Goal: Task Accomplishment & Management: Manage account settings

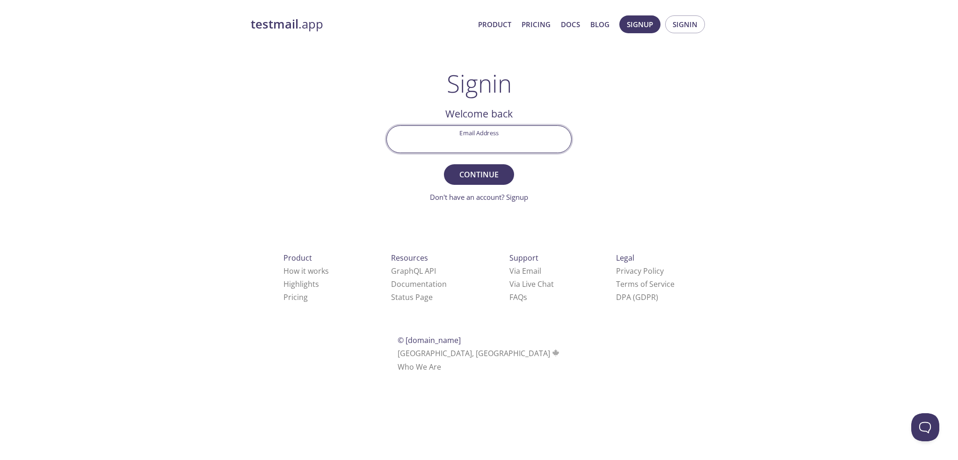
click at [491, 138] on input "Email Address" at bounding box center [479, 139] width 184 height 27
paste input "[EMAIL_ADDRESS][DOMAIN_NAME]"
click at [362, 159] on div "testmail .app Product Pricing Docs Blog Signup Signin Signin Welcome back Email…" at bounding box center [478, 204] width 479 height 390
click at [478, 174] on span "Continue" at bounding box center [479, 174] width 50 height 13
drag, startPoint x: 470, startPoint y: 144, endPoint x: 612, endPoint y: 146, distance: 141.7
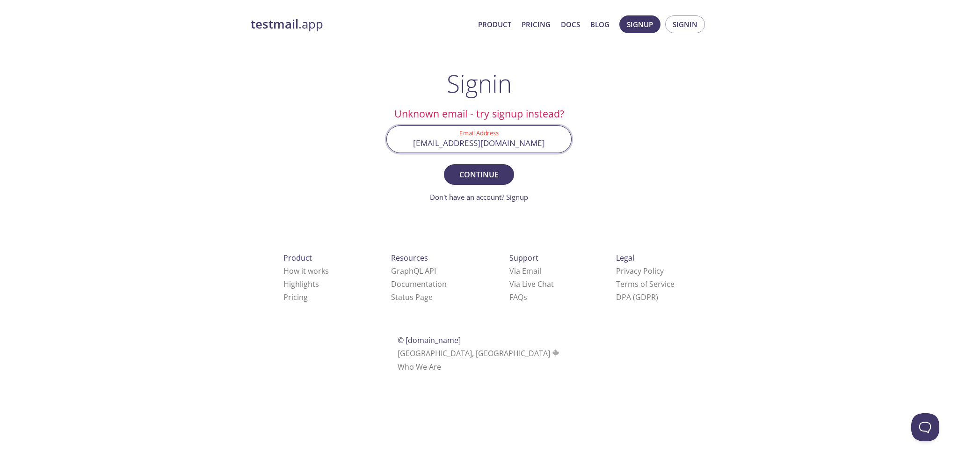
click at [612, 146] on div "testmail .app Product Pricing Docs Blog Signup Signin Signin Unknown email - tr…" at bounding box center [478, 204] width 479 height 390
paste input "@[DOMAIN_NAME]"
type input "[EMAIL_ADDRESS][DOMAIN_NAME]"
click at [596, 160] on div "testmail .app Product Pricing Docs Blog Signup Signin Signin Unknown email - tr…" at bounding box center [478, 204] width 479 height 390
click at [469, 171] on span "Continue" at bounding box center [479, 174] width 50 height 13
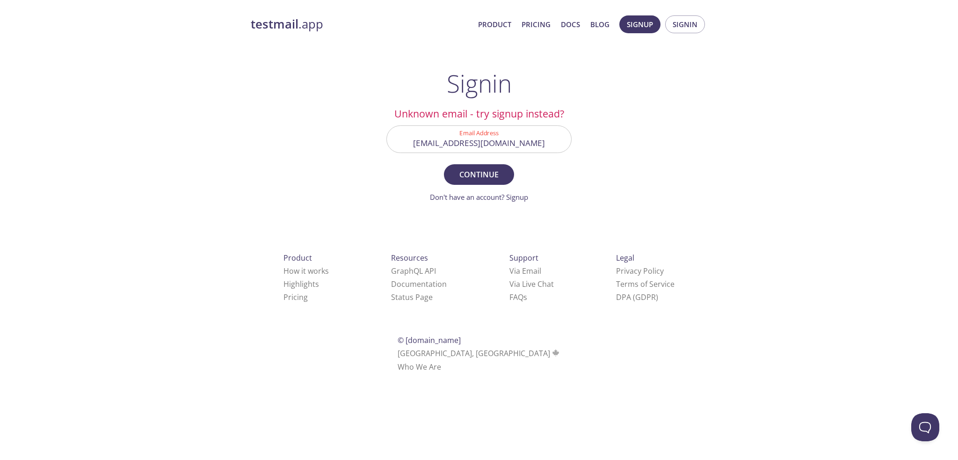
click at [483, 175] on span "Continue" at bounding box center [479, 174] width 50 height 13
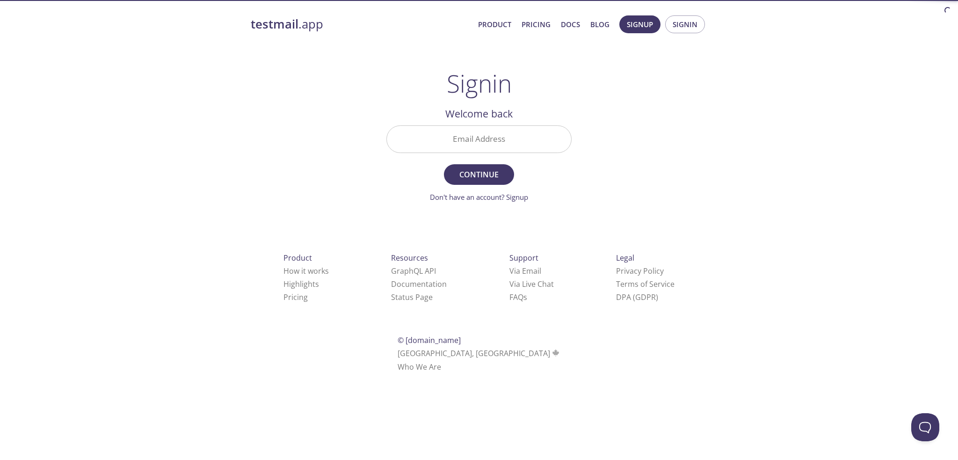
click at [821, 35] on div "testmail .app Product Pricing Docs Blog Signup Signin Signin Welcome back Email…" at bounding box center [479, 204] width 958 height 390
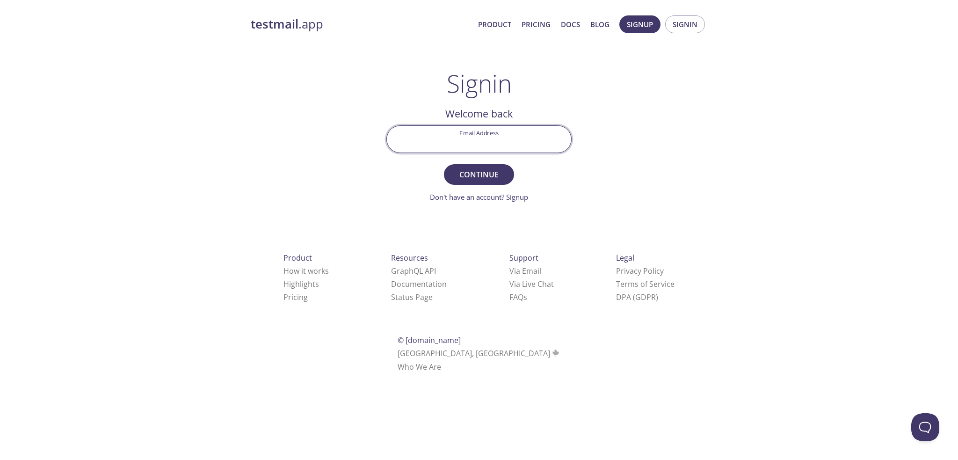
click at [537, 137] on input "Email Address" at bounding box center [479, 139] width 184 height 27
paste input "[EMAIL_ADDRESS][DOMAIN_NAME]"
type input "[EMAIL_ADDRESS][DOMAIN_NAME]"
drag, startPoint x: 387, startPoint y: 165, endPoint x: 430, endPoint y: 163, distance: 43.5
click at [388, 165] on form "Email Address hchatzimpaloglou@evolvtechnology.com Continue Don't have an accou…" at bounding box center [478, 163] width 185 height 77
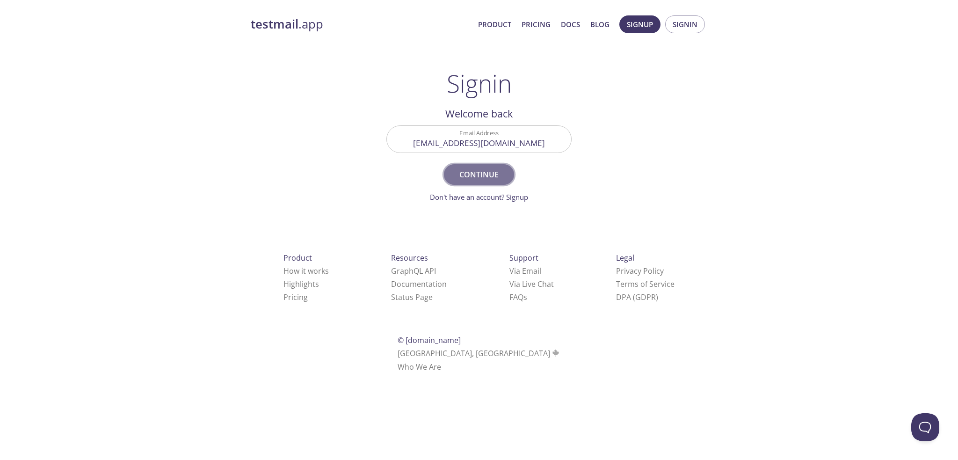
click at [507, 178] on button "Continue" at bounding box center [479, 174] width 70 height 21
